Goal: Check status

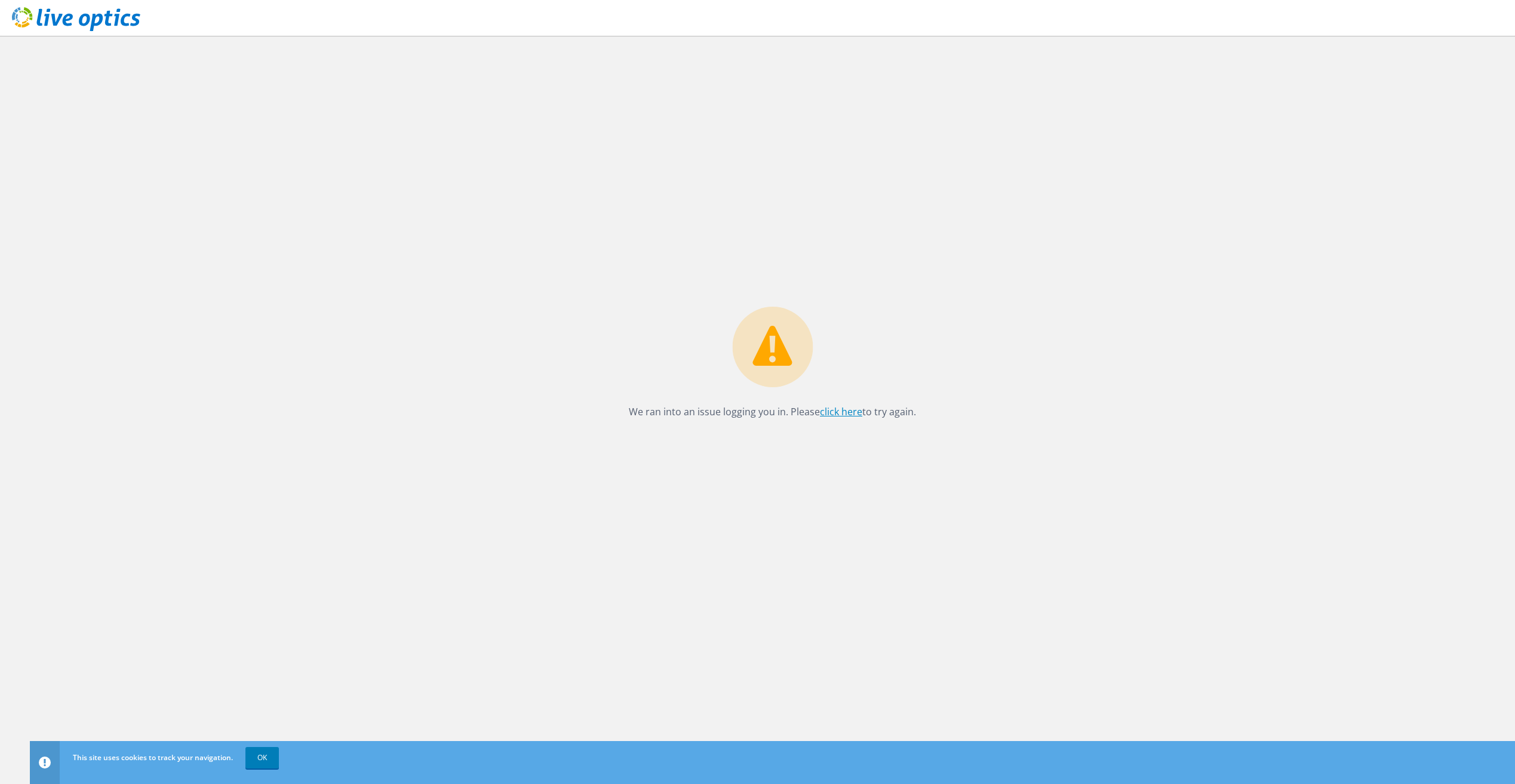
click at [843, 409] on link "click here" at bounding box center [841, 412] width 42 height 13
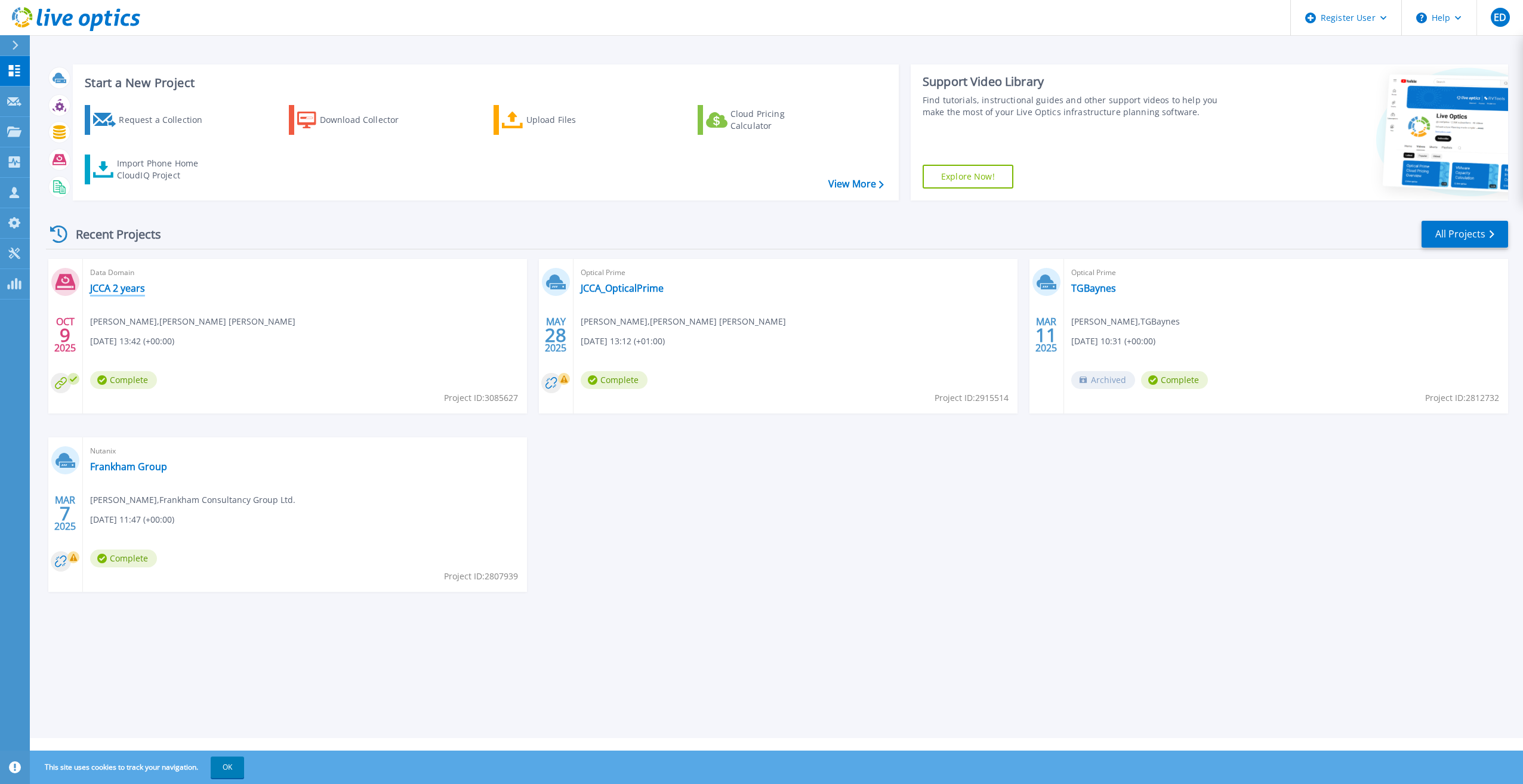
click at [120, 286] on link "JCCA 2 years" at bounding box center [117, 288] width 55 height 12
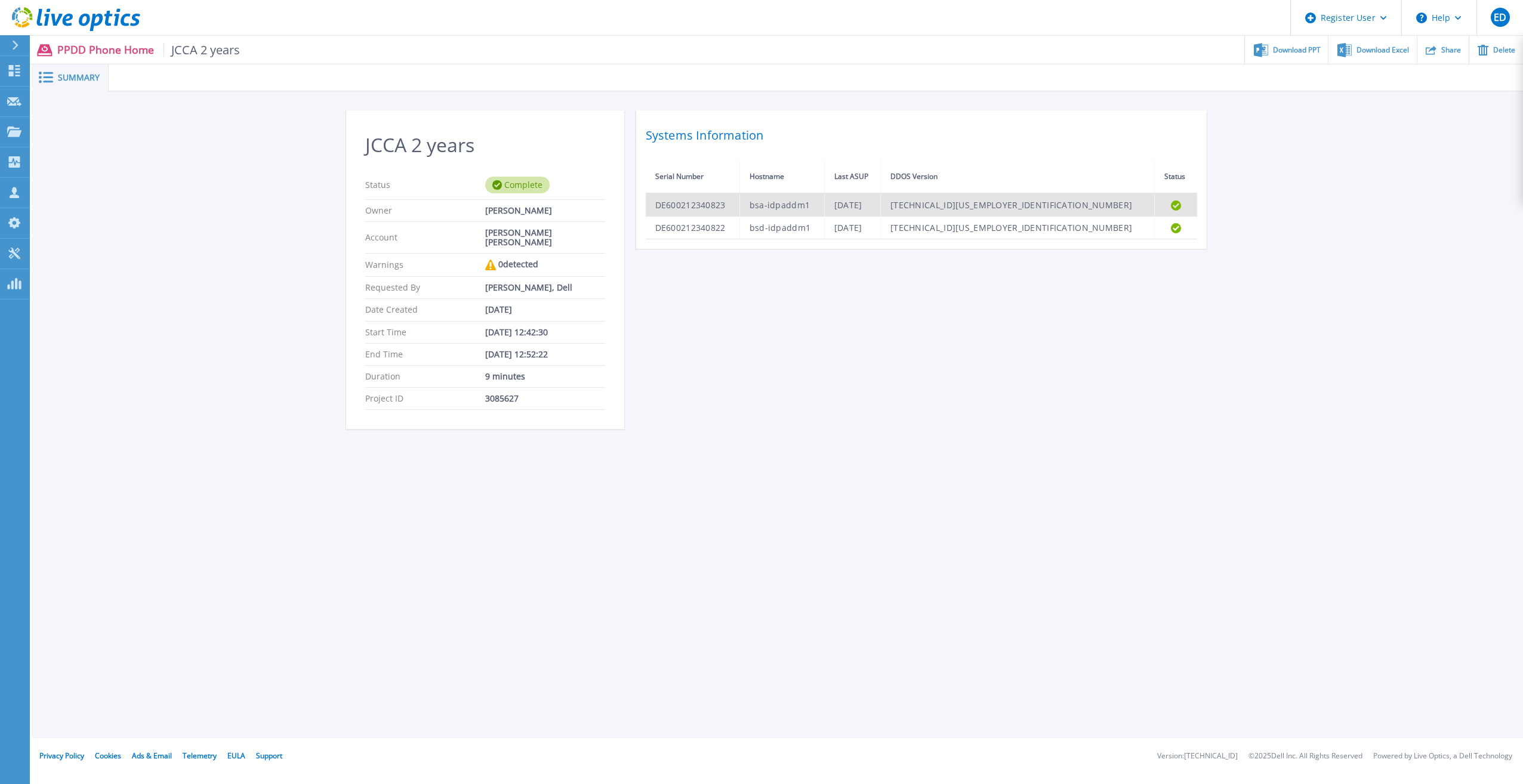
click at [880, 199] on td "Thu Oct 9 06:41:35 BST 2025" at bounding box center [852, 205] width 57 height 24
click at [69, 48] on p "PPDD Phone Home JCCA 2 years" at bounding box center [148, 50] width 183 height 13
click at [57, 72] on span at bounding box center [45, 77] width 26 height 11
click at [21, 44] on div at bounding box center [20, 46] width 19 height 20
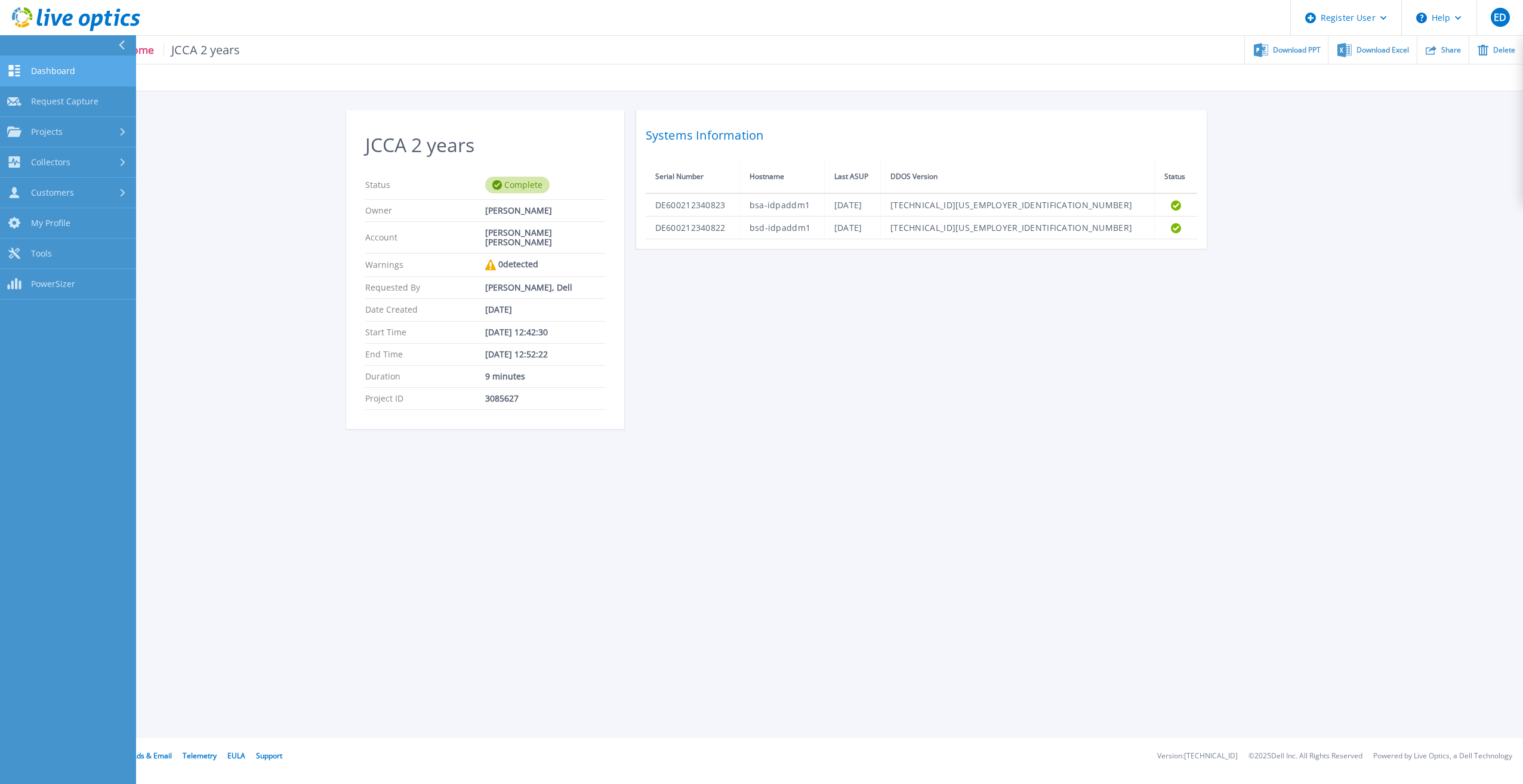
click at [88, 81] on link "Dashboard Dashboard" at bounding box center [67, 72] width 136 height 30
